Goal: Information Seeking & Learning: Learn about a topic

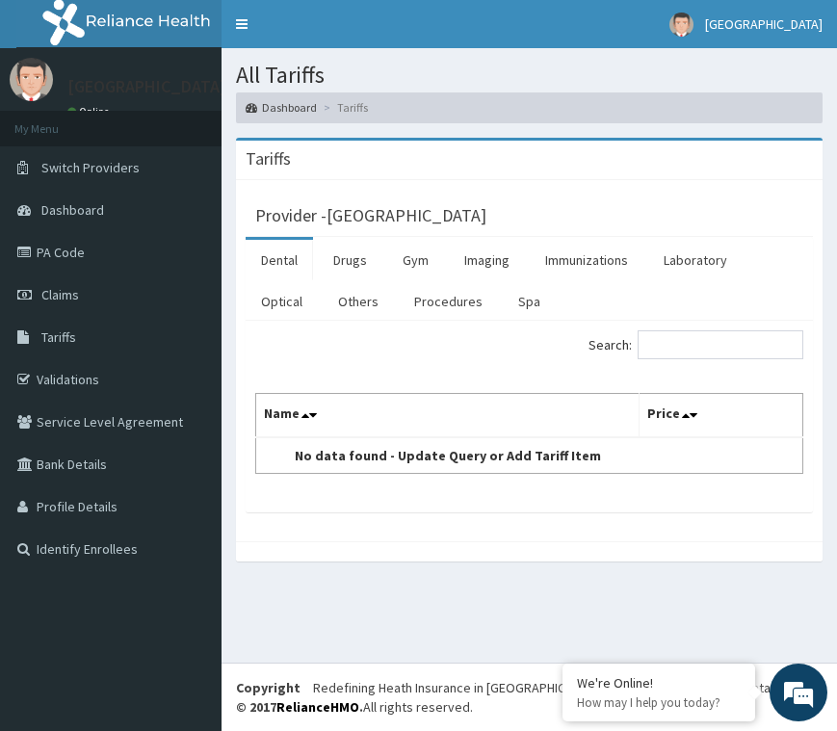
click at [274, 263] on link "Dental" at bounding box center [279, 260] width 67 height 40
click at [274, 298] on link "Optical" at bounding box center [282, 301] width 72 height 40
click at [356, 264] on link "Drugs" at bounding box center [350, 260] width 65 height 40
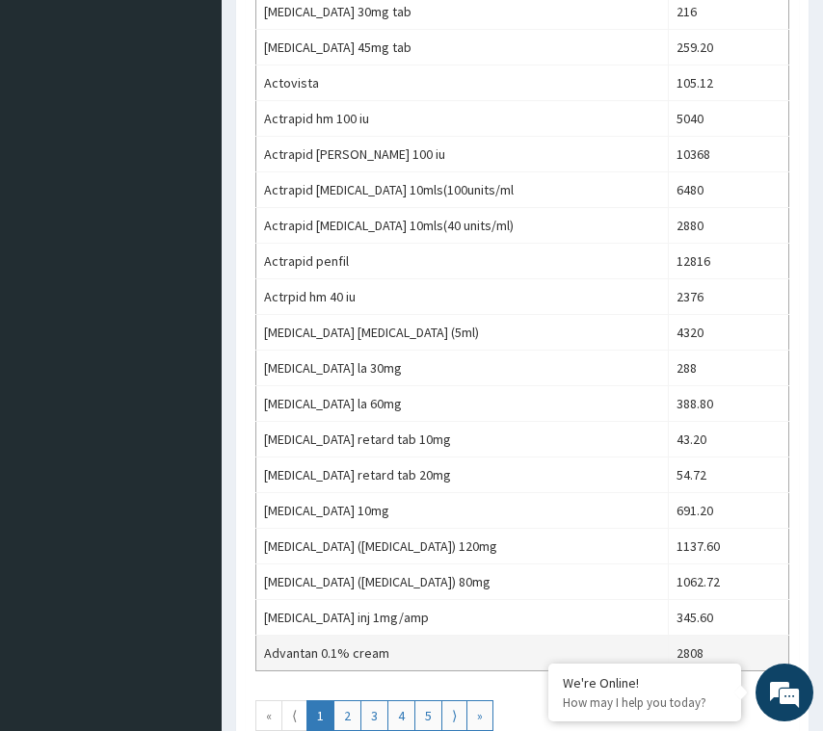
scroll to position [1724, 0]
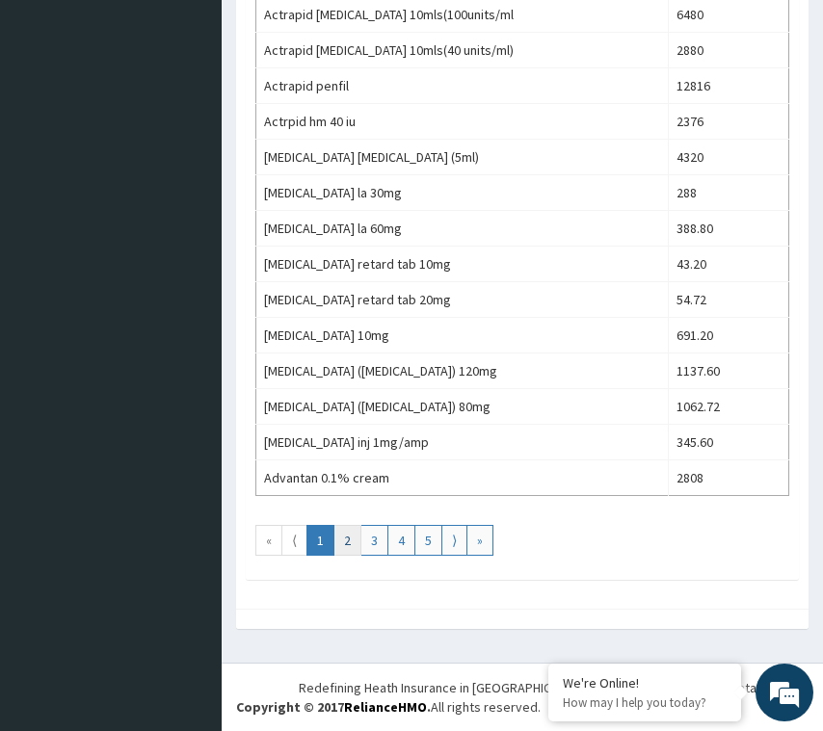
click at [347, 549] on link "2" at bounding box center [347, 540] width 28 height 31
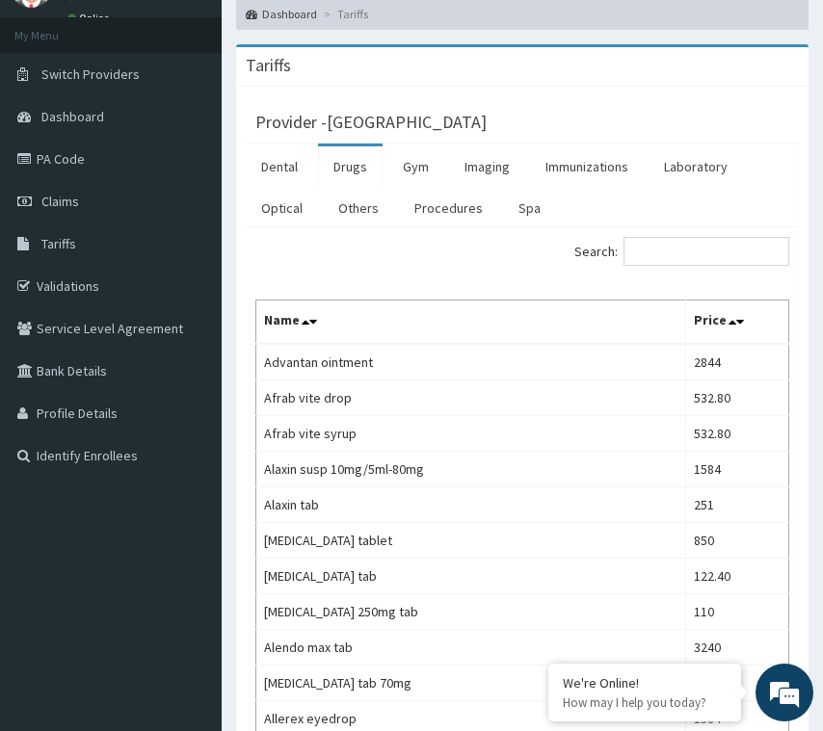
scroll to position [0, 0]
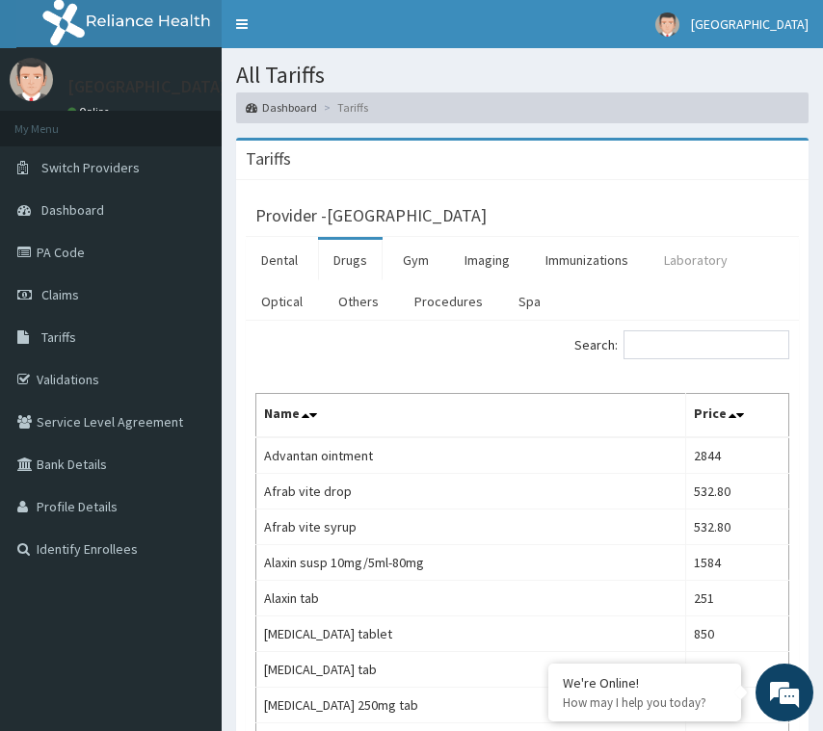
click at [671, 263] on link "Laboratory" at bounding box center [695, 260] width 94 height 40
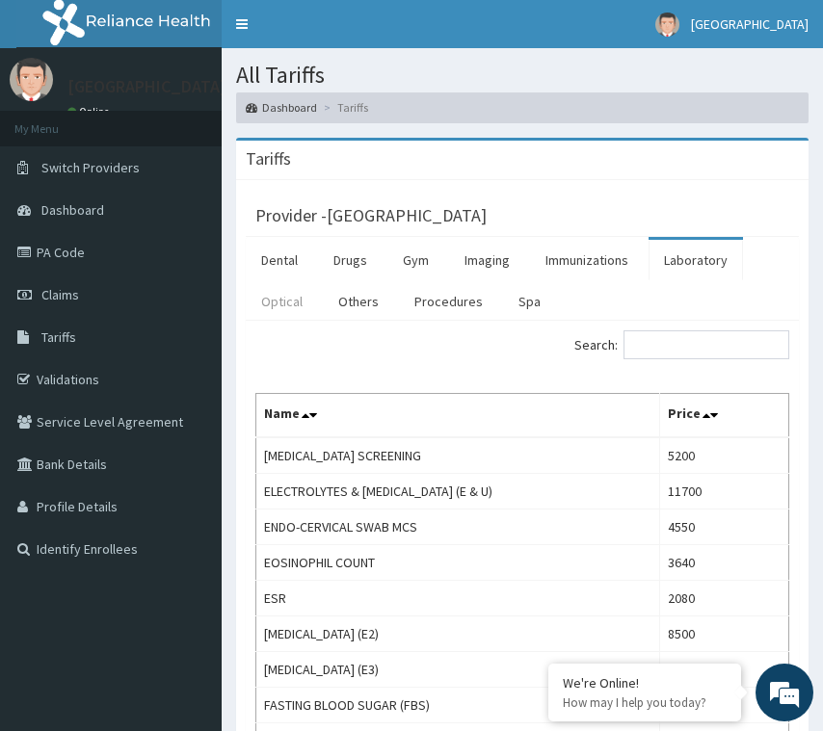
click at [294, 300] on link "Optical" at bounding box center [282, 301] width 72 height 40
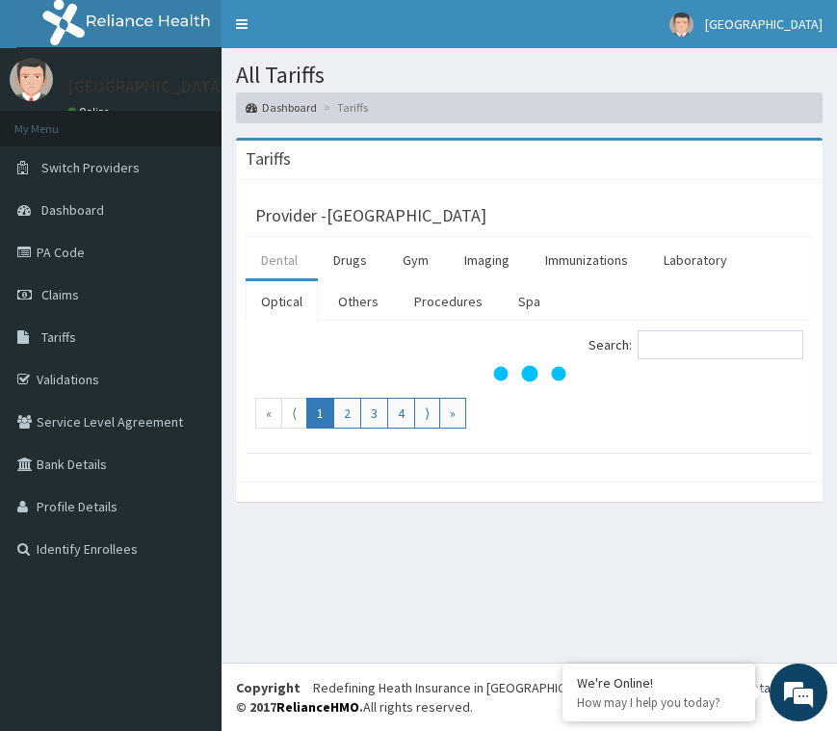
click at [286, 256] on link "Dental" at bounding box center [279, 260] width 67 height 40
click at [416, 257] on link "Gym" at bounding box center [415, 260] width 57 height 40
